Goal: Register for event/course

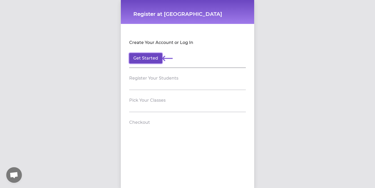
click at [150, 55] on button "Get Started" at bounding box center [145, 58] width 33 height 10
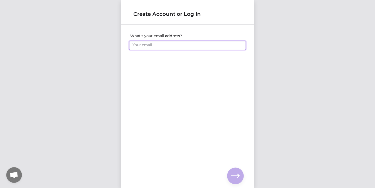
click at [151, 47] on input "What's your email address?" at bounding box center [187, 45] width 117 height 9
type input "[EMAIL_ADDRESS][DOMAIN_NAME]"
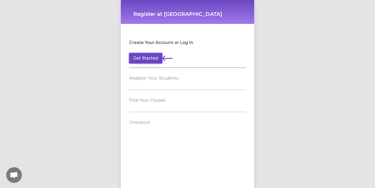
click at [148, 59] on button "Get Started" at bounding box center [145, 58] width 33 height 10
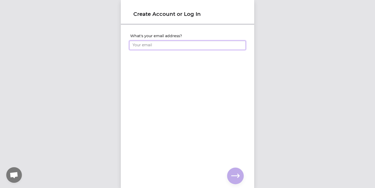
click at [152, 47] on input "What's your email address?" at bounding box center [187, 45] width 117 height 9
type input "[EMAIL_ADDRESS][DOMAIN_NAME]"
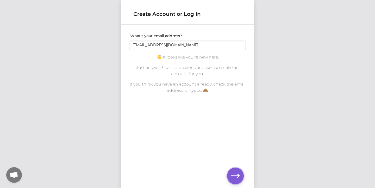
click at [242, 172] on button "button" at bounding box center [235, 176] width 17 height 17
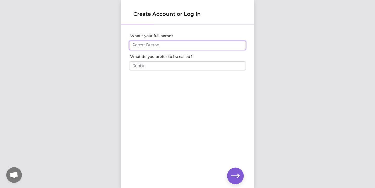
click at [156, 46] on input "What's your full name?" at bounding box center [187, 45] width 117 height 9
click at [145, 44] on input "What's your full name?" at bounding box center [187, 45] width 117 height 9
click at [14, 176] on span "Open chat" at bounding box center [14, 175] width 9 height 7
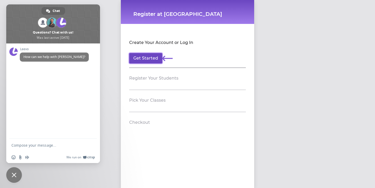
click at [146, 59] on button "Get Started" at bounding box center [145, 58] width 33 height 10
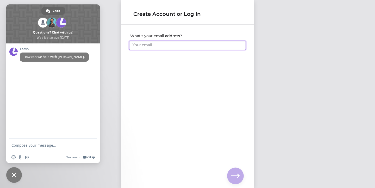
click at [160, 48] on input "What's your email address?" at bounding box center [187, 45] width 117 height 9
type input "[EMAIL_ADDRESS][DOMAIN_NAME]"
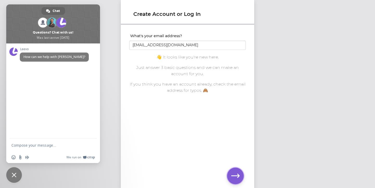
click at [235, 176] on icon "button" at bounding box center [235, 176] width 8 height 4
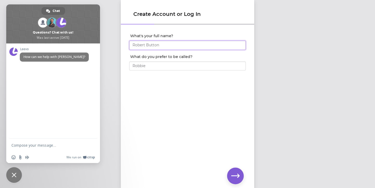
click at [154, 45] on input "What's your full name?" at bounding box center [187, 45] width 117 height 9
type input "[PERSON_NAME]"
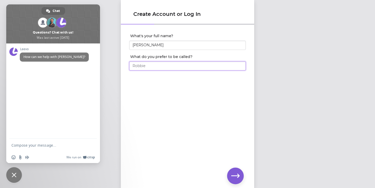
click at [138, 70] on input "What do you prefer to be called?" at bounding box center [187, 65] width 117 height 9
type input "[PERSON_NAME]"
click at [234, 172] on button "button" at bounding box center [235, 176] width 17 height 17
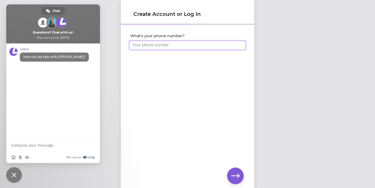
click at [155, 46] on input "What's your phone number?" at bounding box center [187, 45] width 117 height 9
drag, startPoint x: 136, startPoint y: 45, endPoint x: 122, endPoint y: 45, distance: 14.3
click at [122, 45] on div "What's your phone number? [PHONE_NUMBER]" at bounding box center [187, 41] width 133 height 32
type input "[PHONE_NUMBER]"
click at [179, 124] on div "What's your phone number? [PHONE_NUMBER]" at bounding box center [187, 98] width 133 height 146
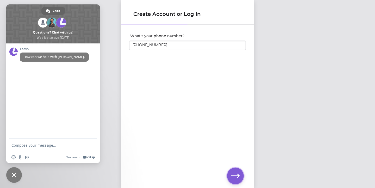
click at [231, 171] on button "button" at bounding box center [235, 176] width 17 height 17
click at [239, 176] on icon "button" at bounding box center [235, 176] width 8 height 4
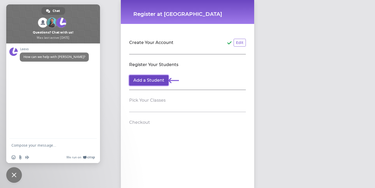
click at [145, 81] on button "Add a Student" at bounding box center [148, 80] width 39 height 10
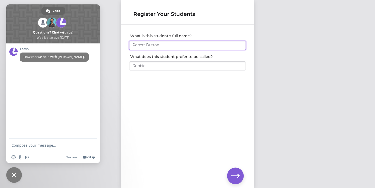
click at [153, 42] on input "What is this student's full name?" at bounding box center [187, 45] width 117 height 9
type input "[PERSON_NAME] C"
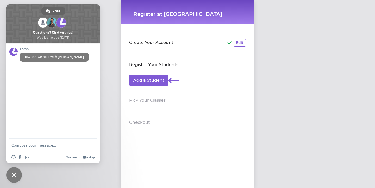
click at [156, 104] on header "Pick Your Classes" at bounding box center [187, 100] width 117 height 8
click at [154, 100] on h2 "Pick Your Classes" at bounding box center [147, 100] width 36 height 6
click at [153, 84] on button "Add a Student" at bounding box center [148, 80] width 39 height 10
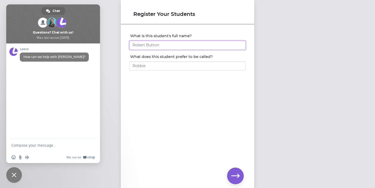
click at [146, 45] on input "What is this student's full name?" at bounding box center [187, 45] width 117 height 9
type input "[PERSON_NAME]"
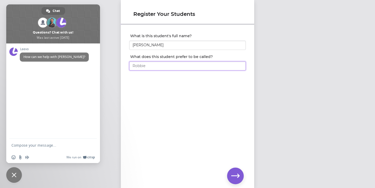
click at [149, 68] on input "What does this student prefer to be called?" at bounding box center [187, 65] width 117 height 9
type input "[PERSON_NAME]"
click at [232, 173] on icon "button" at bounding box center [235, 176] width 8 height 8
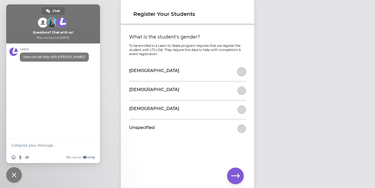
click at [242, 72] on button "What is the student's gender?" at bounding box center [242, 72] width 8 height 8
click at [237, 177] on icon "button" at bounding box center [235, 176] width 8 height 8
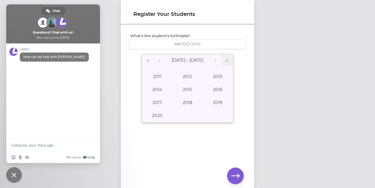
click at [182, 45] on span "/" at bounding box center [182, 44] width 1 height 5
click at [202, 45] on div "/ /" at bounding box center [188, 44] width 110 height 5
click at [183, 43] on span "/" at bounding box center [182, 44] width 1 height 5
click at [190, 59] on span "[DATE] – [DATE]" at bounding box center [188, 60] width 32 height 5
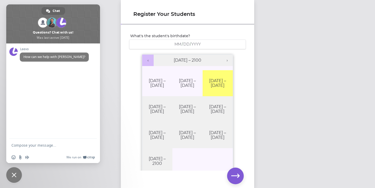
click at [149, 62] on button "‹" at bounding box center [147, 60] width 11 height 11
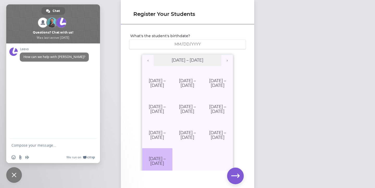
click at [159, 149] on button "[DATE] – [DATE]" at bounding box center [157, 162] width 30 height 26
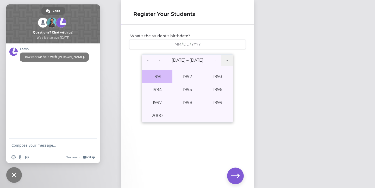
click at [160, 78] on button "1991" at bounding box center [157, 76] width 30 height 13
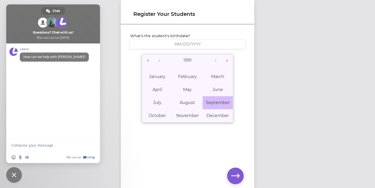
click at [215, 102] on abbr "September" at bounding box center [218, 102] width 24 height 5
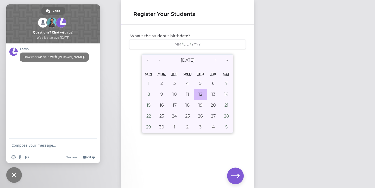
click at [204, 95] on button "12" at bounding box center [200, 94] width 13 height 11
type input "[DATE]"
type input "9"
type input "12"
type input "1991"
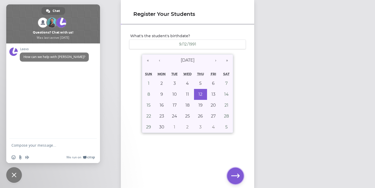
click at [237, 177] on icon "button" at bounding box center [235, 176] width 8 height 8
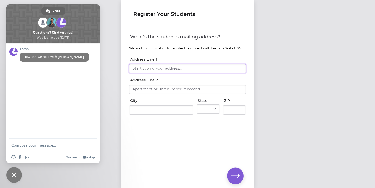
click at [149, 66] on input "Address Line 1" at bounding box center [187, 68] width 117 height 9
type input "[STREET_ADDRESS]"
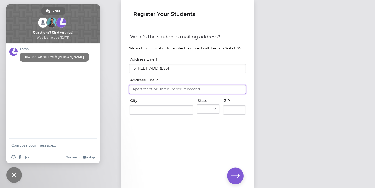
type input "[STREET_ADDRESS]"
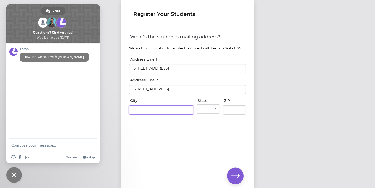
type input "[GEOGRAPHIC_DATA]"
select select "WA"
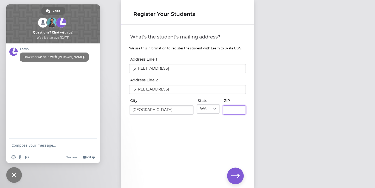
type input "99201"
click at [238, 174] on icon "button" at bounding box center [235, 176] width 8 height 4
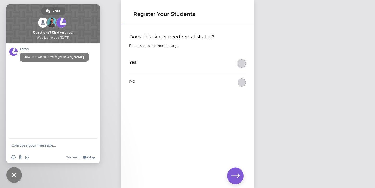
click at [241, 63] on button "Does this skater need rental skates?" at bounding box center [242, 63] width 8 height 8
click at [234, 178] on icon "button" at bounding box center [235, 176] width 8 height 8
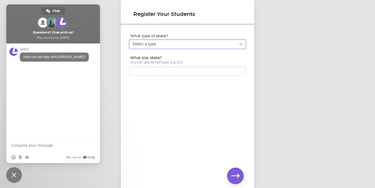
click at [193, 45] on select "Select a type Youth Figure Men's Figure Women's Figure Men's Hockey Women's Hoc…" at bounding box center [187, 44] width 117 height 9
select select "women_figure"
click at [189, 70] on input "What size skate?" at bounding box center [187, 71] width 117 height 9
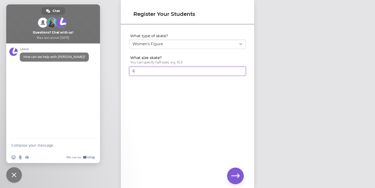
type input "6"
click at [242, 176] on button "button" at bounding box center [235, 176] width 17 height 17
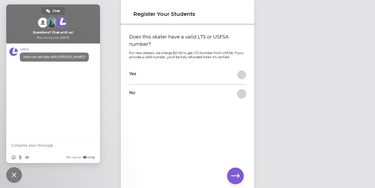
click at [243, 93] on button "Does this skater have a valid LTS or USFSA number?" at bounding box center [242, 94] width 8 height 8
click at [236, 179] on icon "button" at bounding box center [235, 176] width 8 height 8
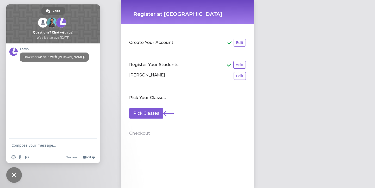
click at [144, 106] on section "Pick Your Classes Pick Classes" at bounding box center [187, 106] width 117 height 36
click at [144, 114] on button "Pick Classes" at bounding box center [146, 113] width 34 height 10
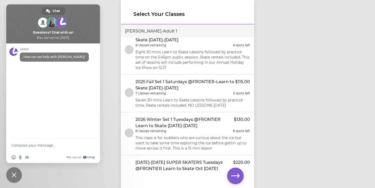
scroll to position [63, 0]
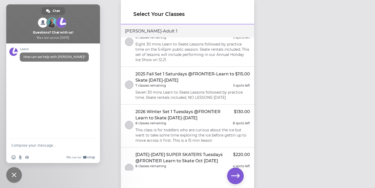
click at [170, 71] on p "2025 Fall Set 1 Saturdays @FRONTIER-Learn to Skate [DATE]-[DATE]" at bounding box center [185, 77] width 100 height 13
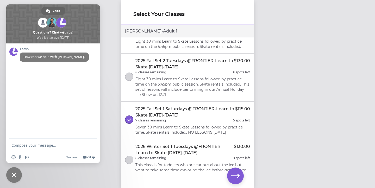
scroll to position [27, 0]
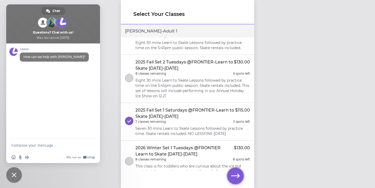
click at [235, 175] on icon "button" at bounding box center [235, 176] width 8 height 8
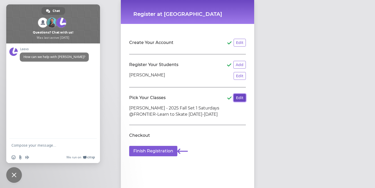
click at [240, 97] on button "Edit" at bounding box center [240, 98] width 12 height 8
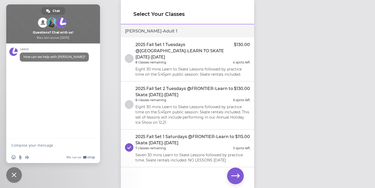
click at [147, 33] on div "[PERSON_NAME] - Adult 1" at bounding box center [187, 31] width 133 height 13
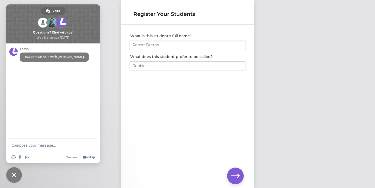
click at [16, 175] on span "Close chat" at bounding box center [14, 175] width 5 height 5
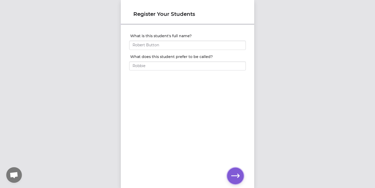
click at [236, 177] on icon "button" at bounding box center [235, 176] width 8 height 8
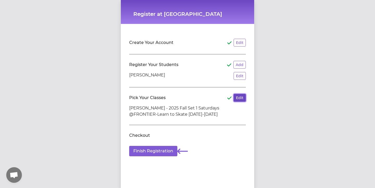
click at [239, 97] on button "Edit" at bounding box center [240, 98] width 12 height 8
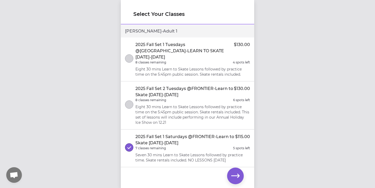
click at [133, 32] on div "[PERSON_NAME] - Adult 1" at bounding box center [187, 31] width 133 height 13
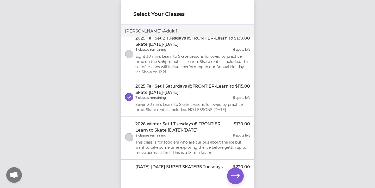
scroll to position [49, 0]
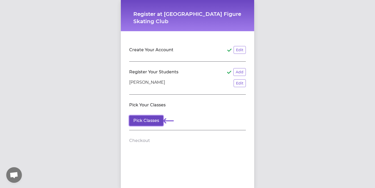
click at [156, 121] on button "Pick Classes" at bounding box center [146, 121] width 34 height 10
